Goal: Use online tool/utility: Utilize a website feature to perform a specific function

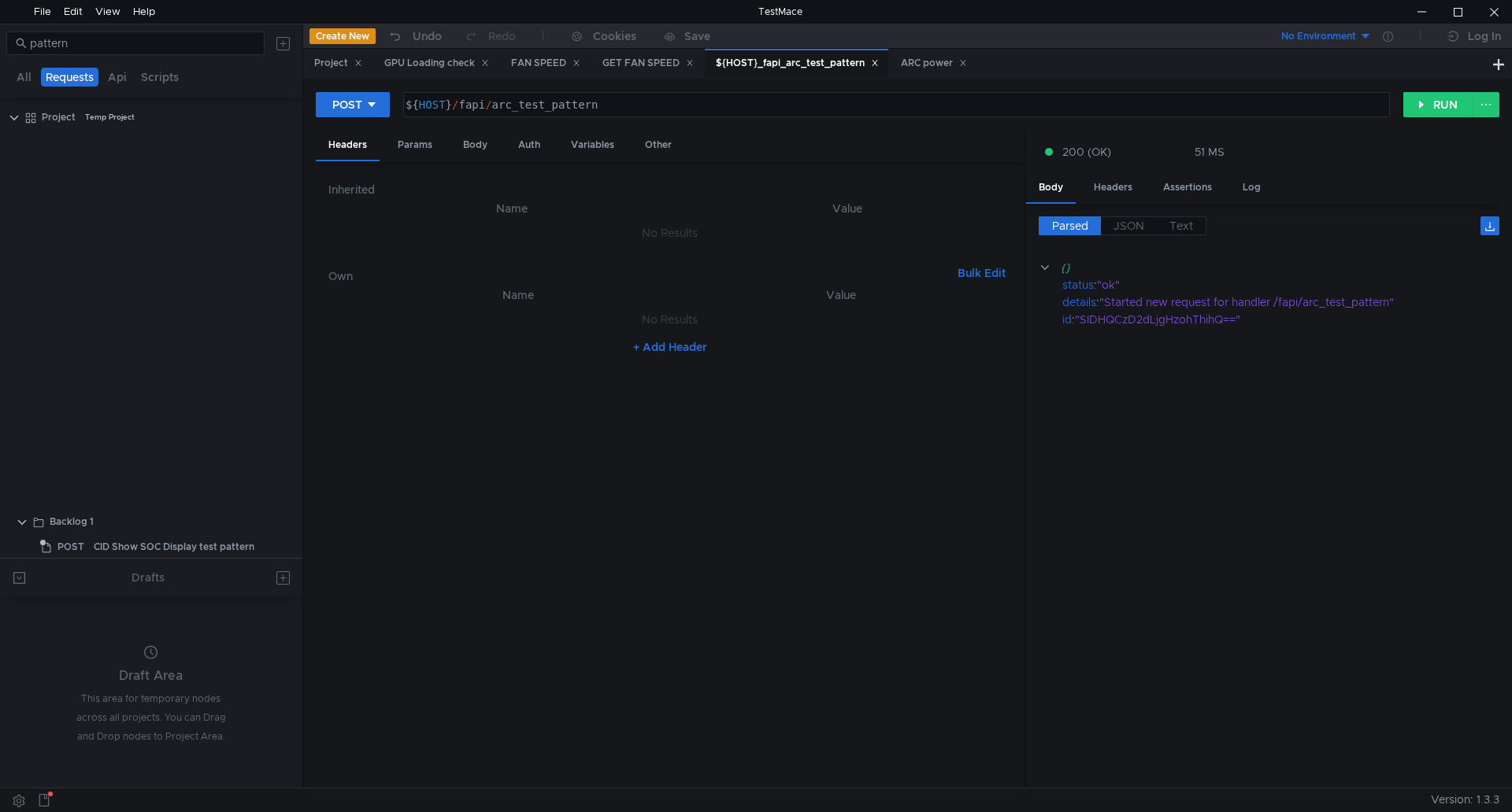
scroll to position [510, 0]
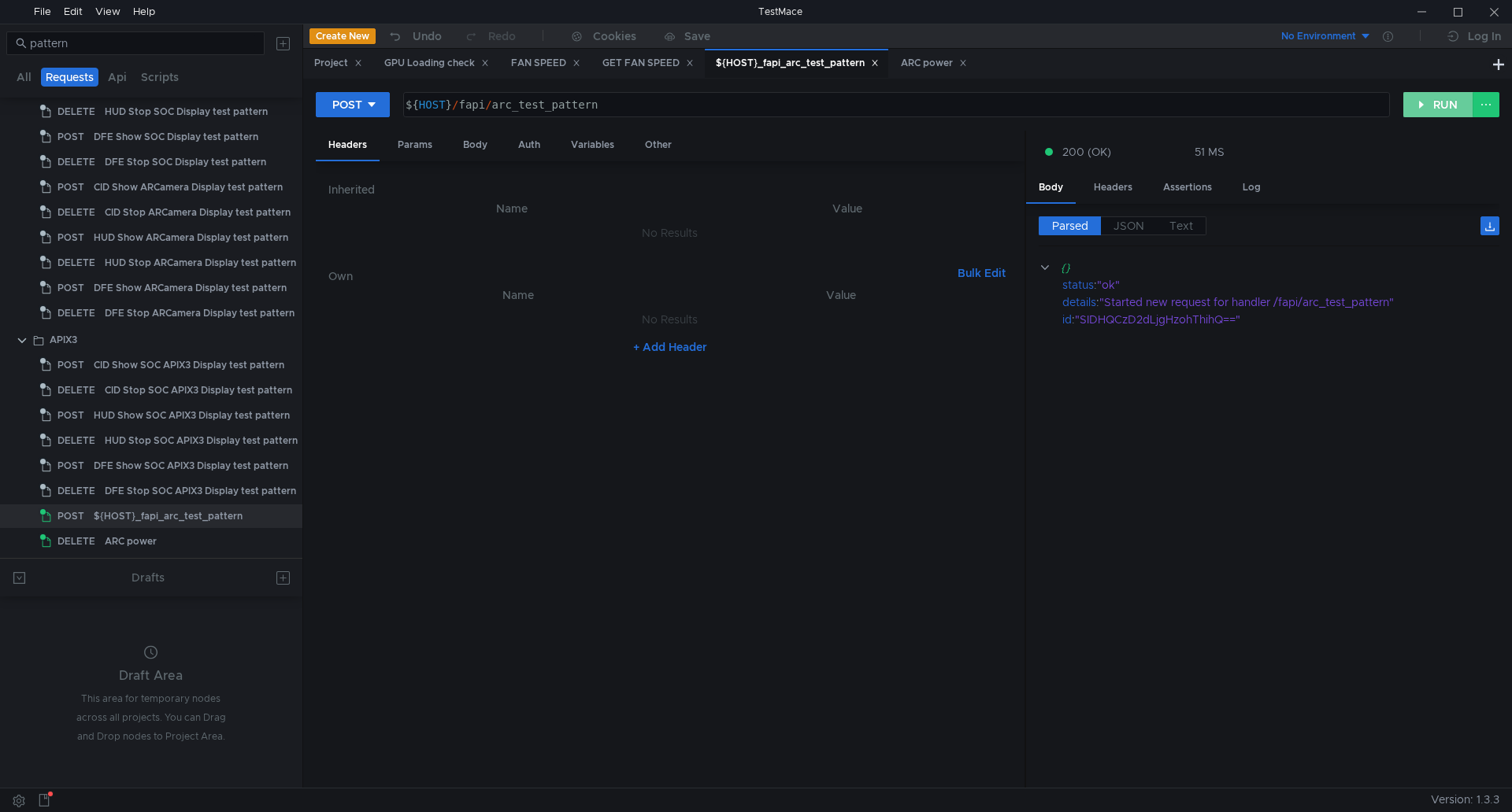
click at [1438, 107] on button "RUN" at bounding box center [1438, 104] width 70 height 25
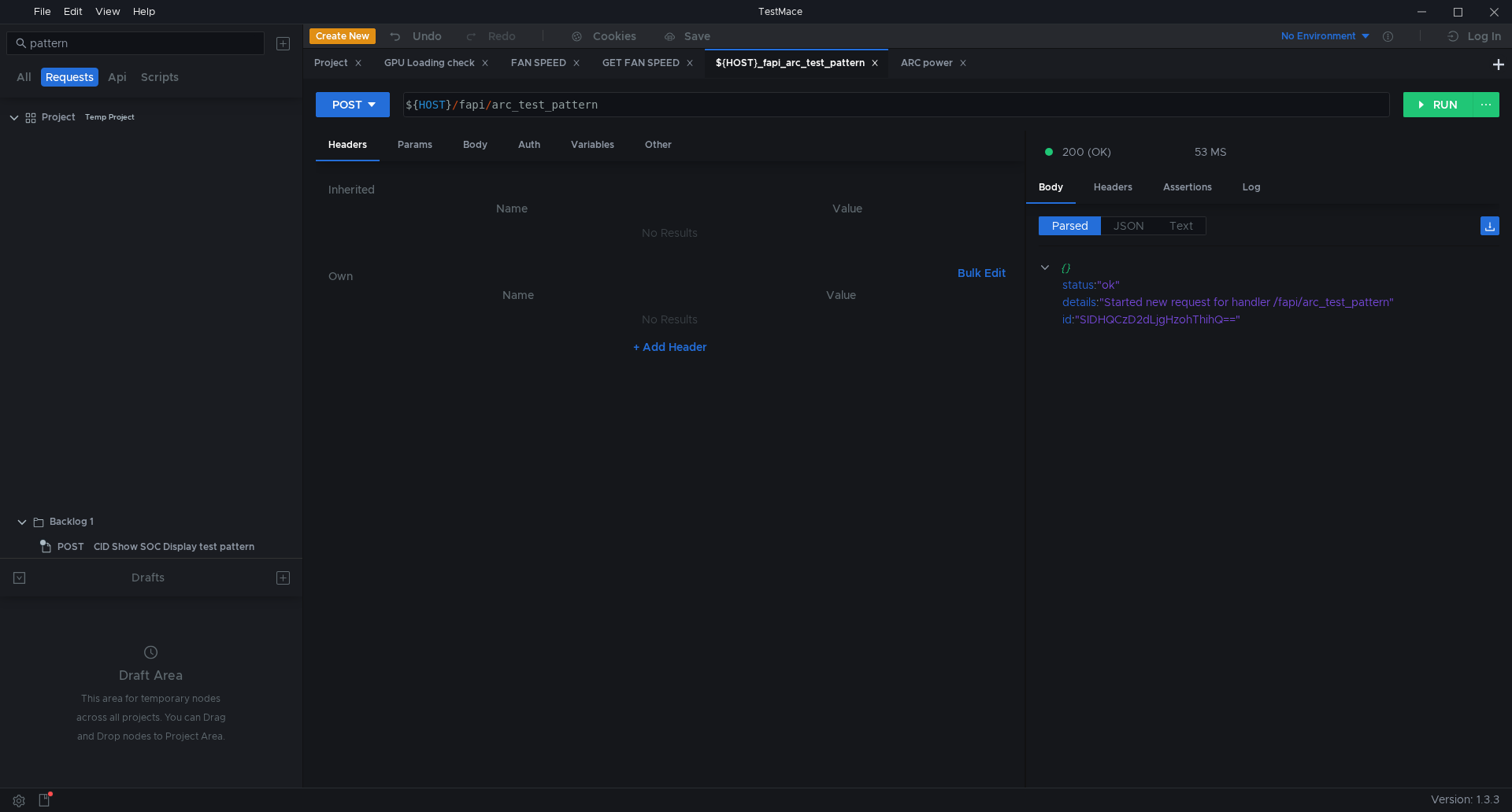
scroll to position [510, 0]
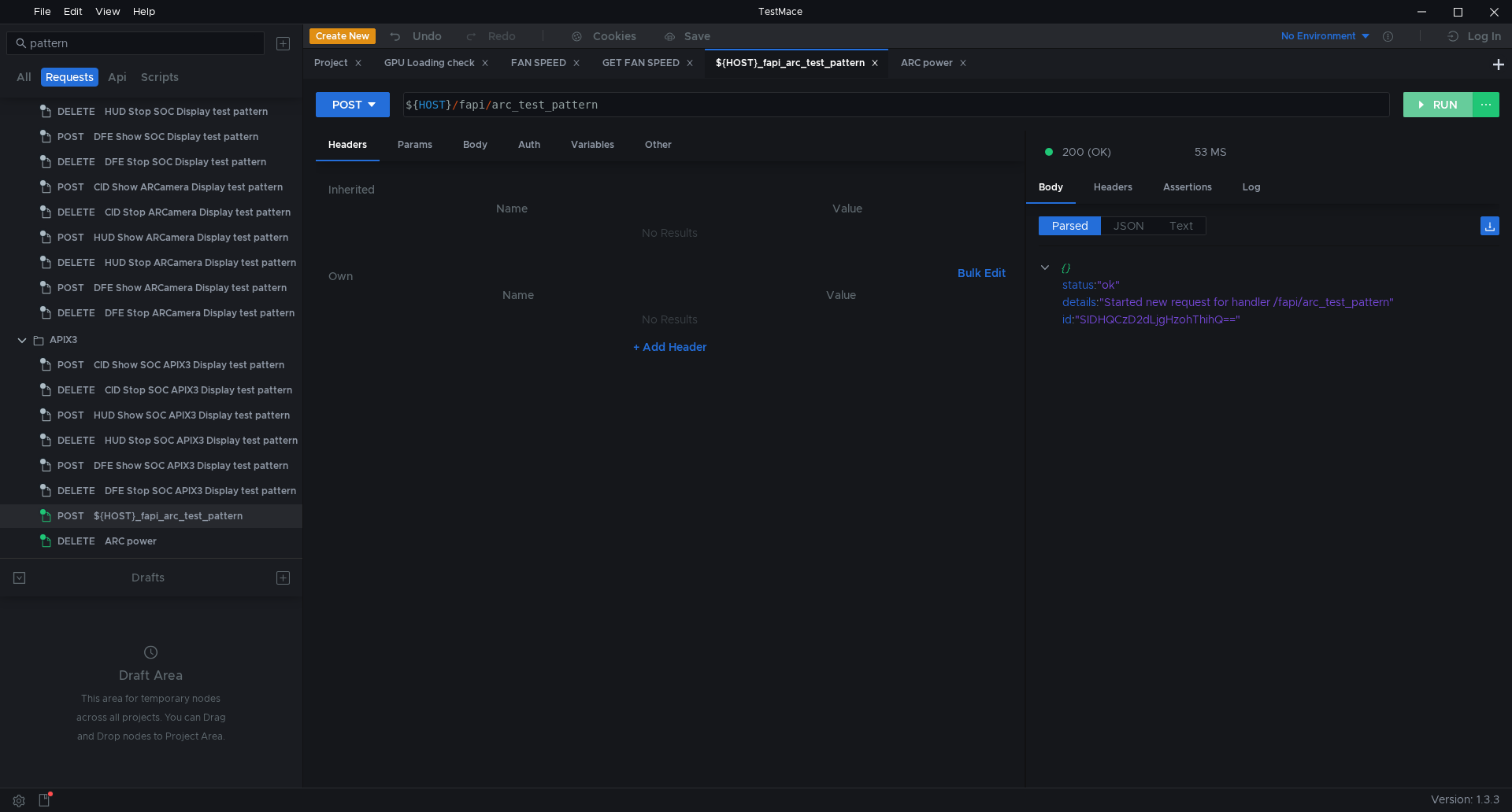
click at [1410, 116] on button "RUN" at bounding box center [1438, 104] width 70 height 25
click at [1414, 16] on div at bounding box center [1421, 12] width 36 height 24
click at [176, 543] on div "ARC power" at bounding box center [181, 541] width 153 height 24
click at [115, 544] on div "ARC power" at bounding box center [131, 541] width 52 height 24
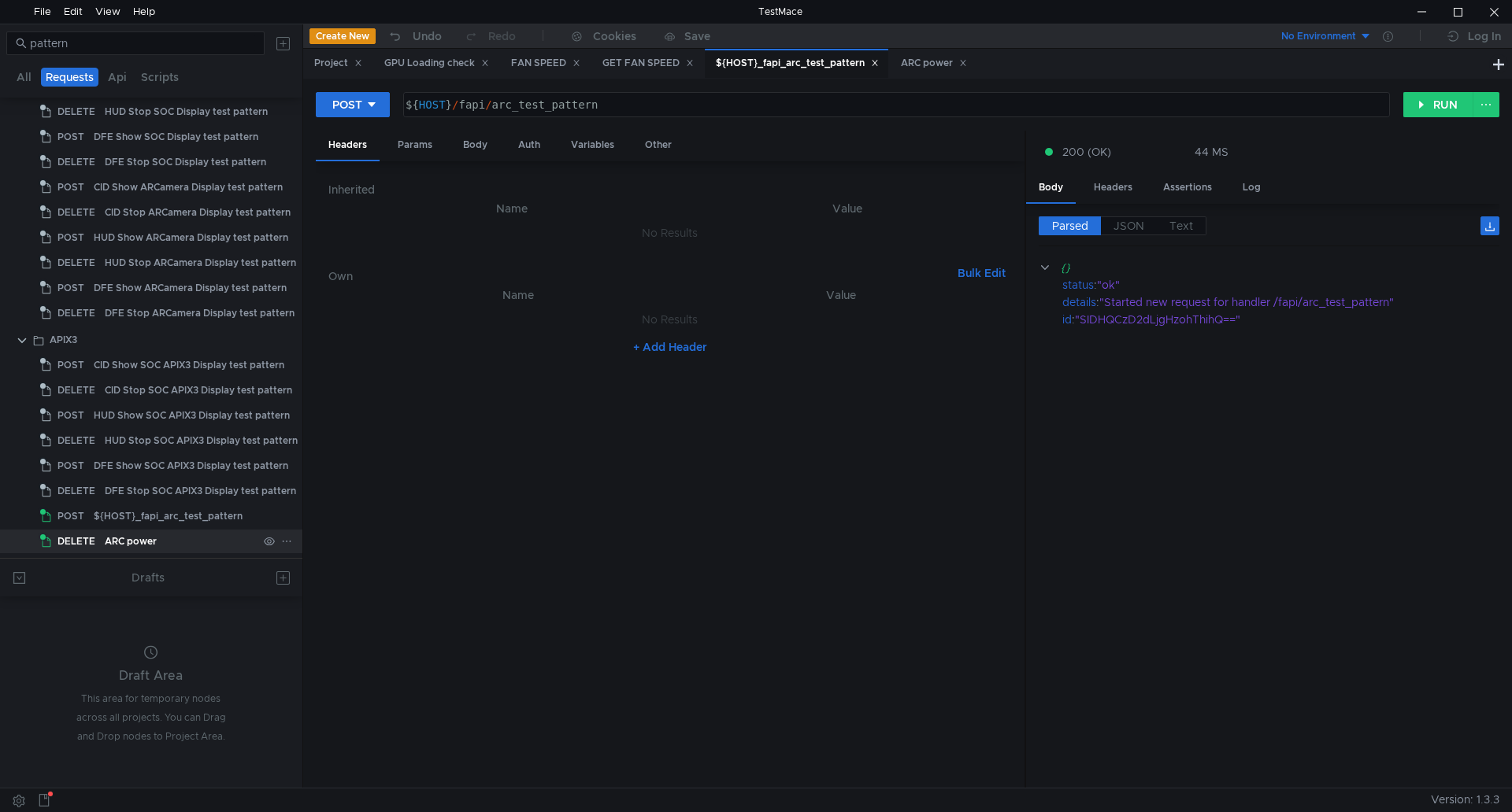
click at [115, 544] on div "ARC power" at bounding box center [131, 541] width 52 height 24
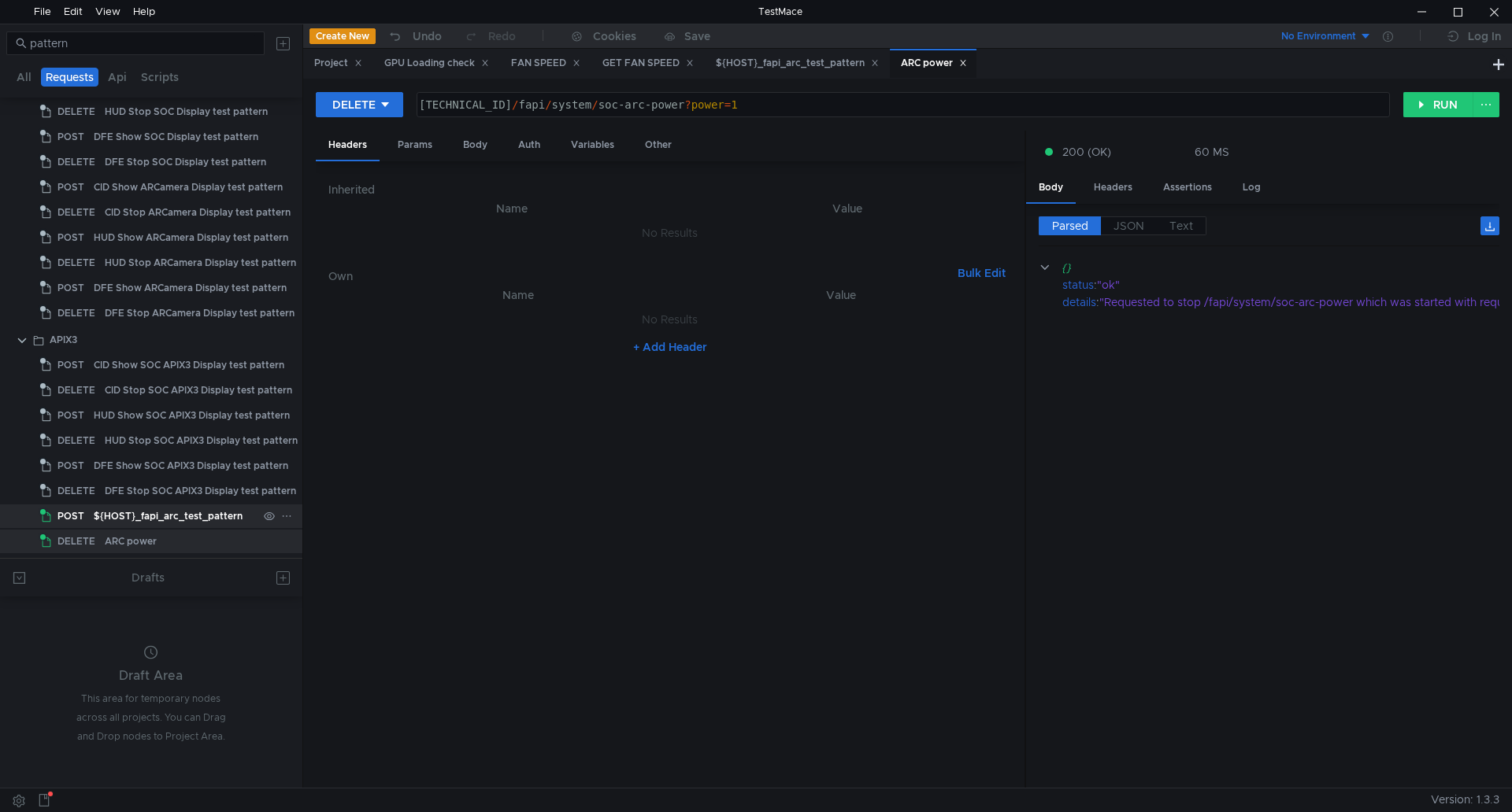
click at [144, 514] on div "${HOST}_fapi_arc_test_pattern" at bounding box center [168, 516] width 149 height 24
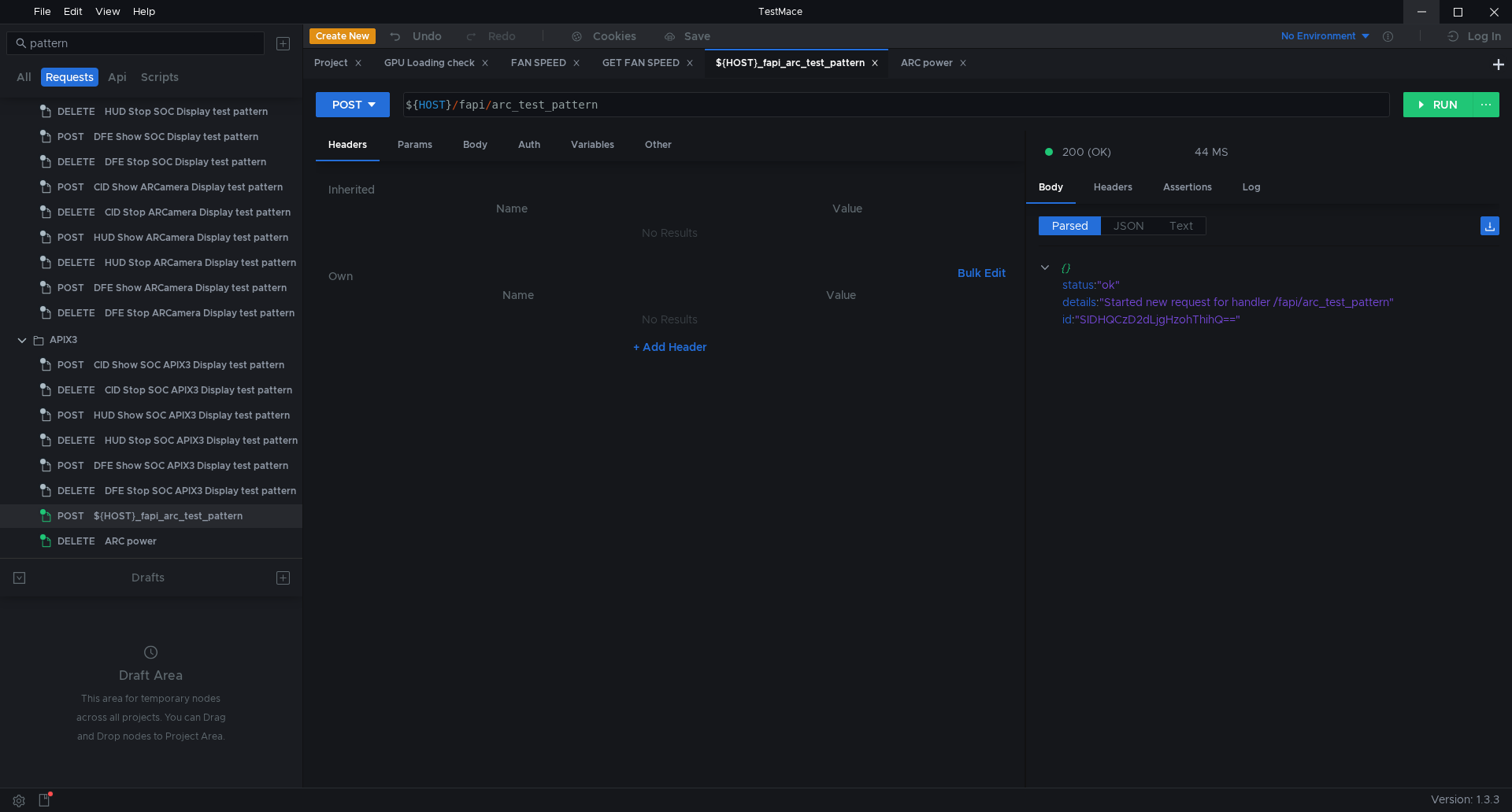
click at [1413, 7] on div at bounding box center [1421, 12] width 36 height 24
